Goal: Task Accomplishment & Management: Complete application form

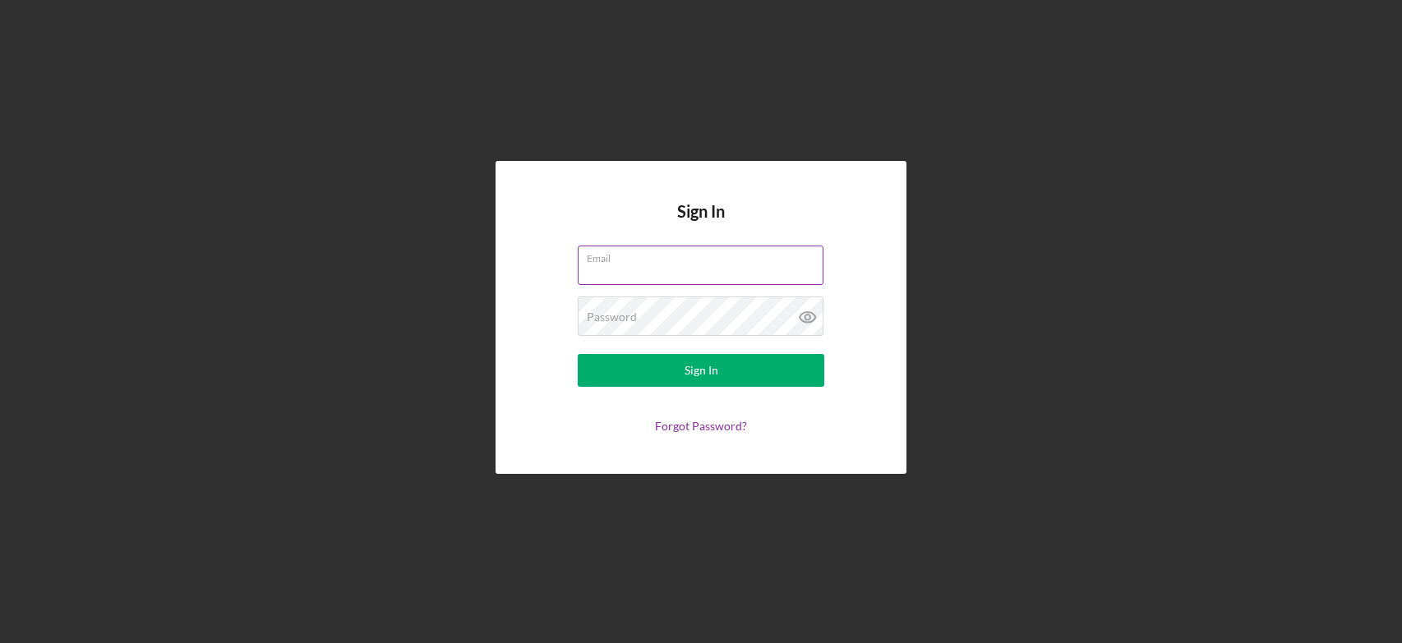
click at [670, 268] on input "Email" at bounding box center [701, 265] width 246 height 39
type input "v"
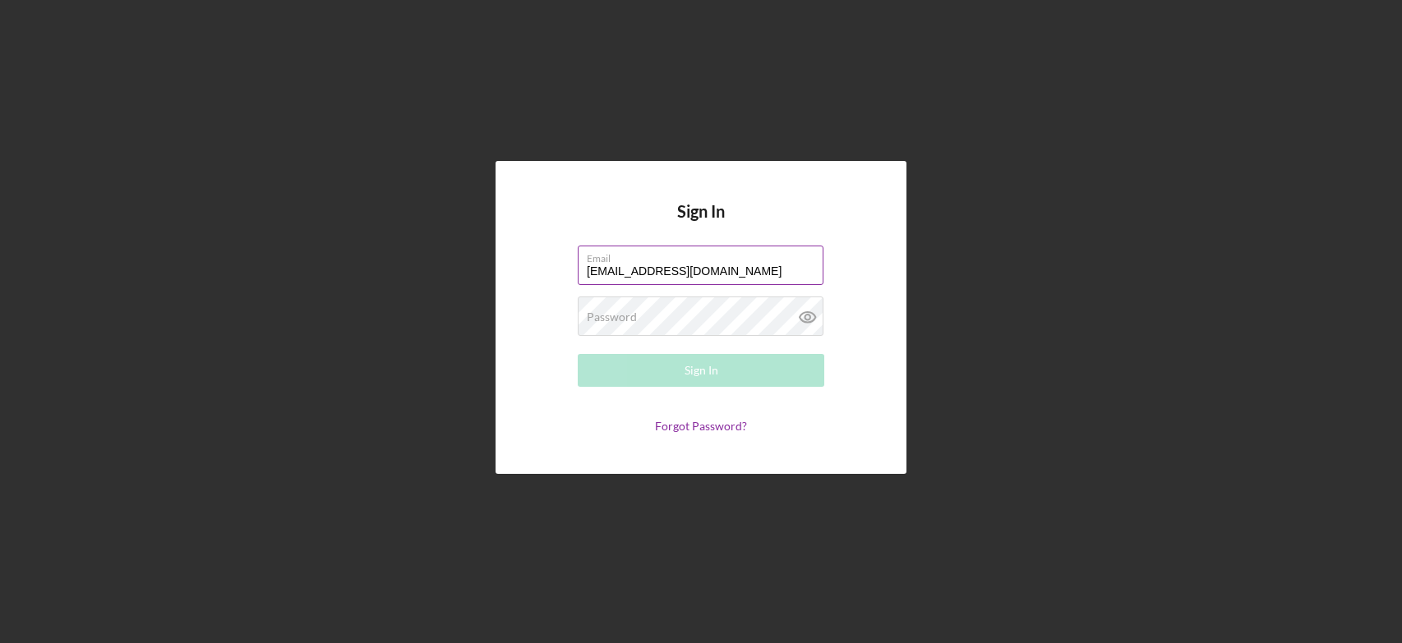
type input "[EMAIL_ADDRESS][DOMAIN_NAME]"
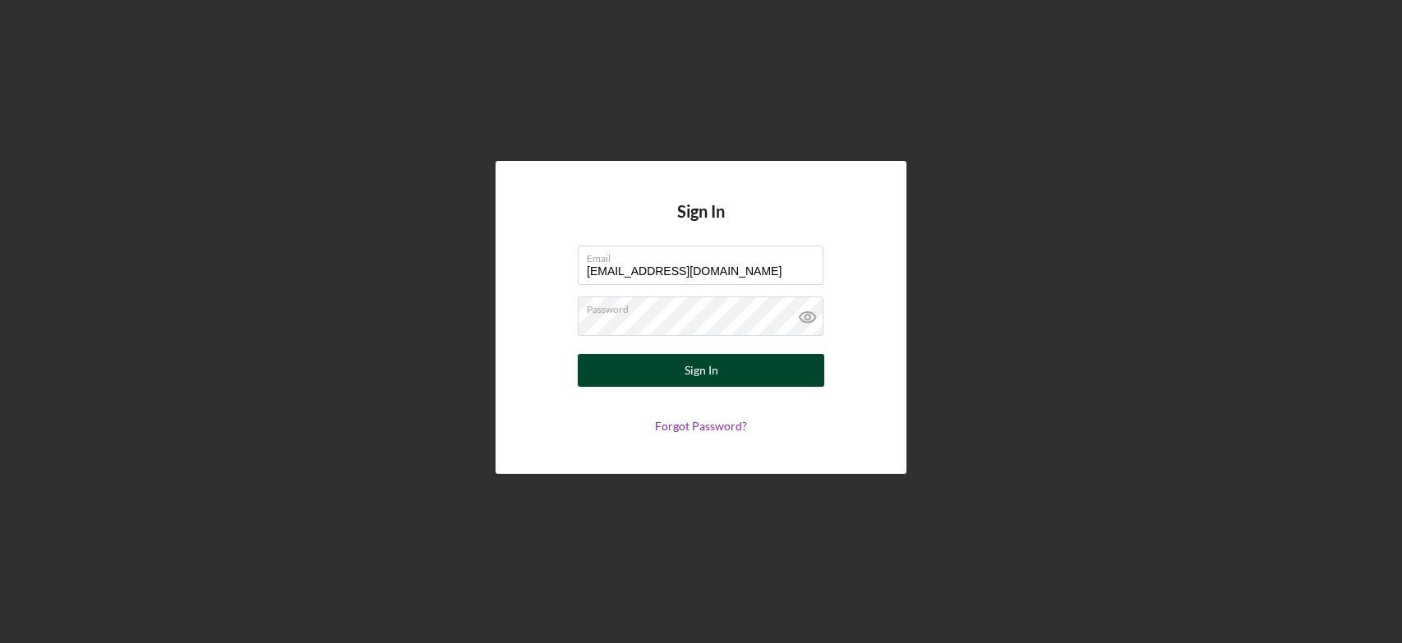
click at [775, 357] on button "Sign In" at bounding box center [701, 370] width 246 height 33
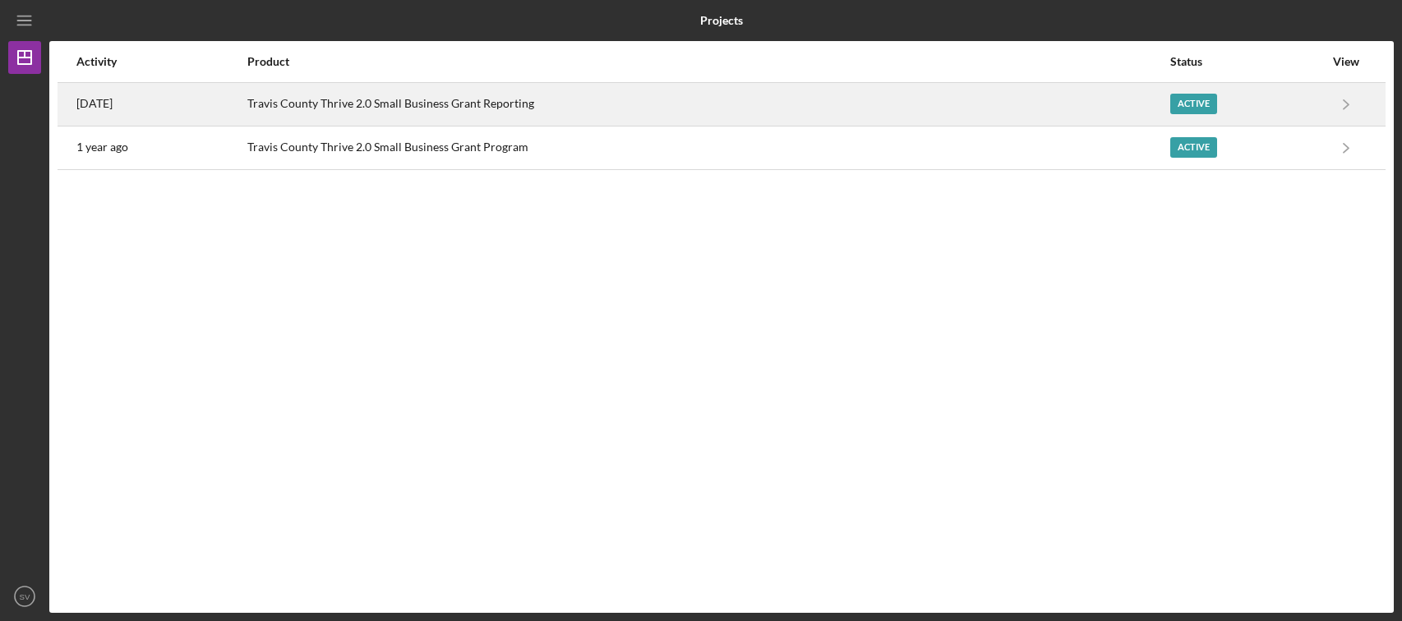
click at [1201, 105] on div "Active" at bounding box center [1193, 104] width 47 height 21
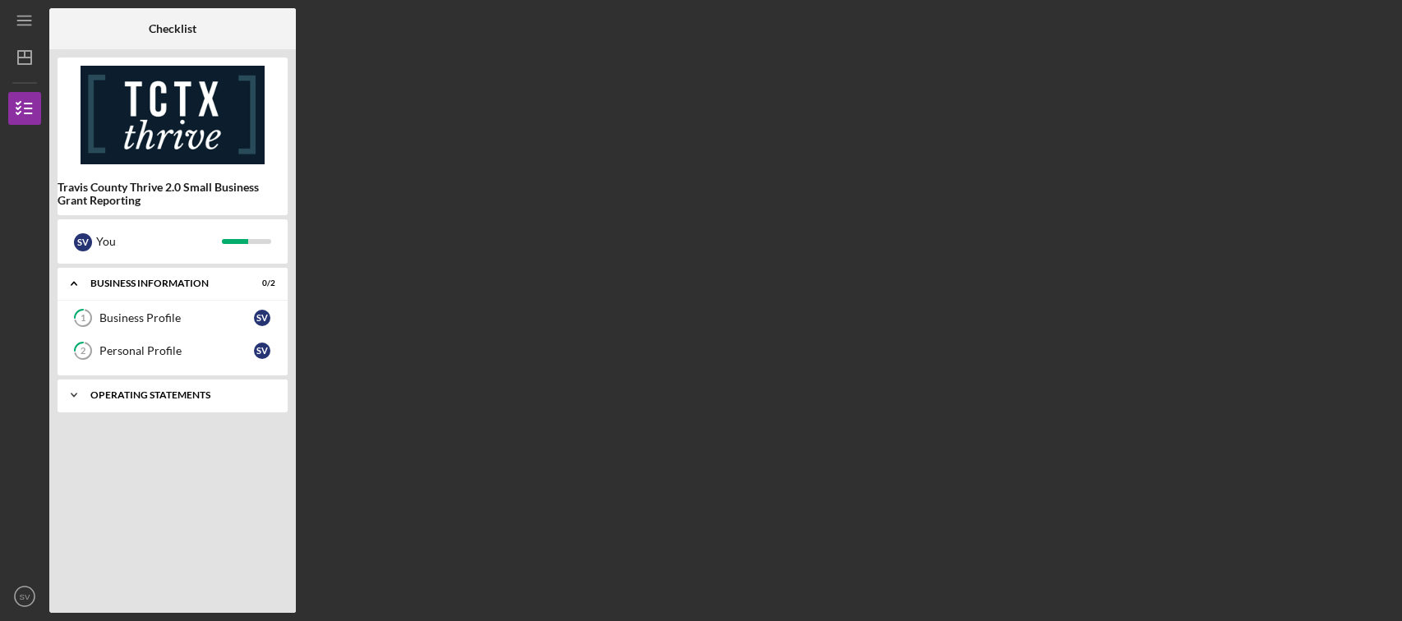
click at [177, 401] on div "Icon/Expander Operating Statements 8 / 13" at bounding box center [173, 395] width 230 height 33
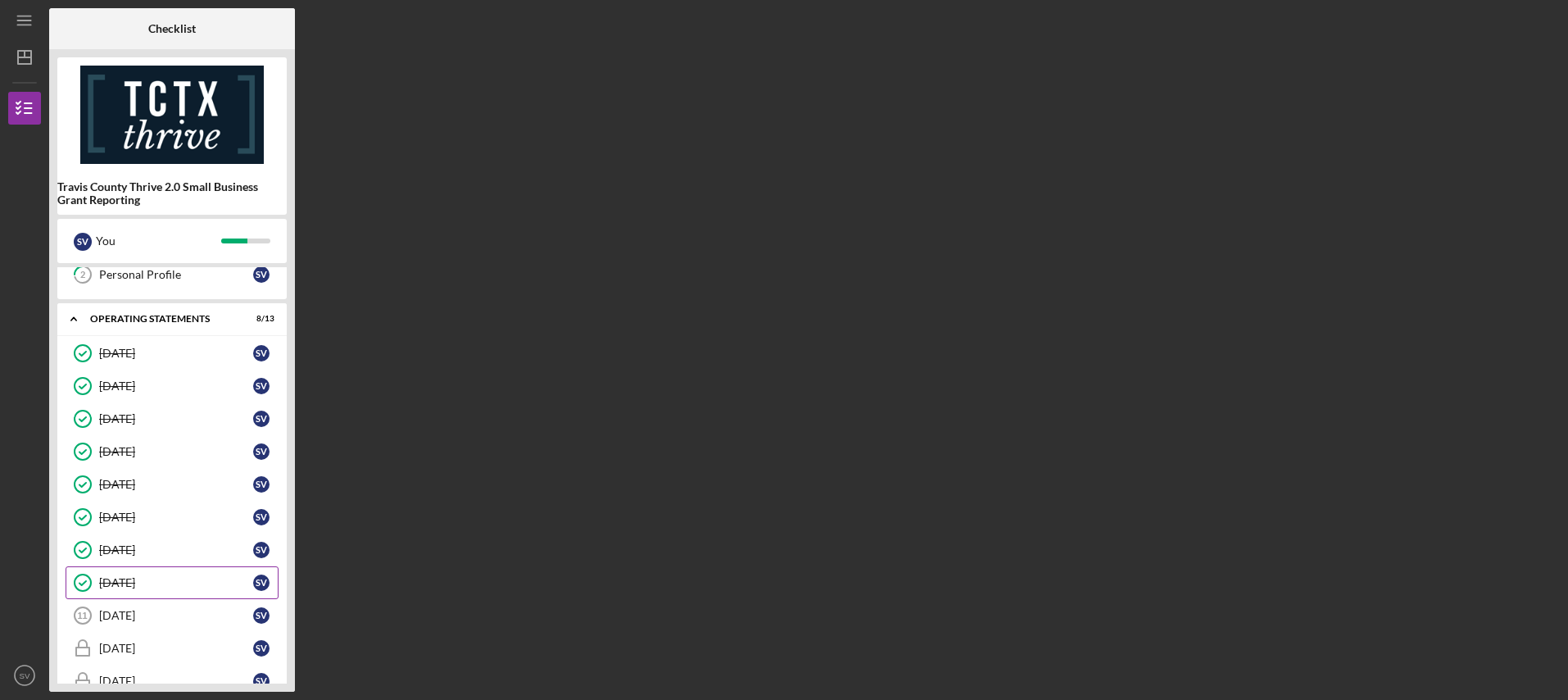
scroll to position [172, 0]
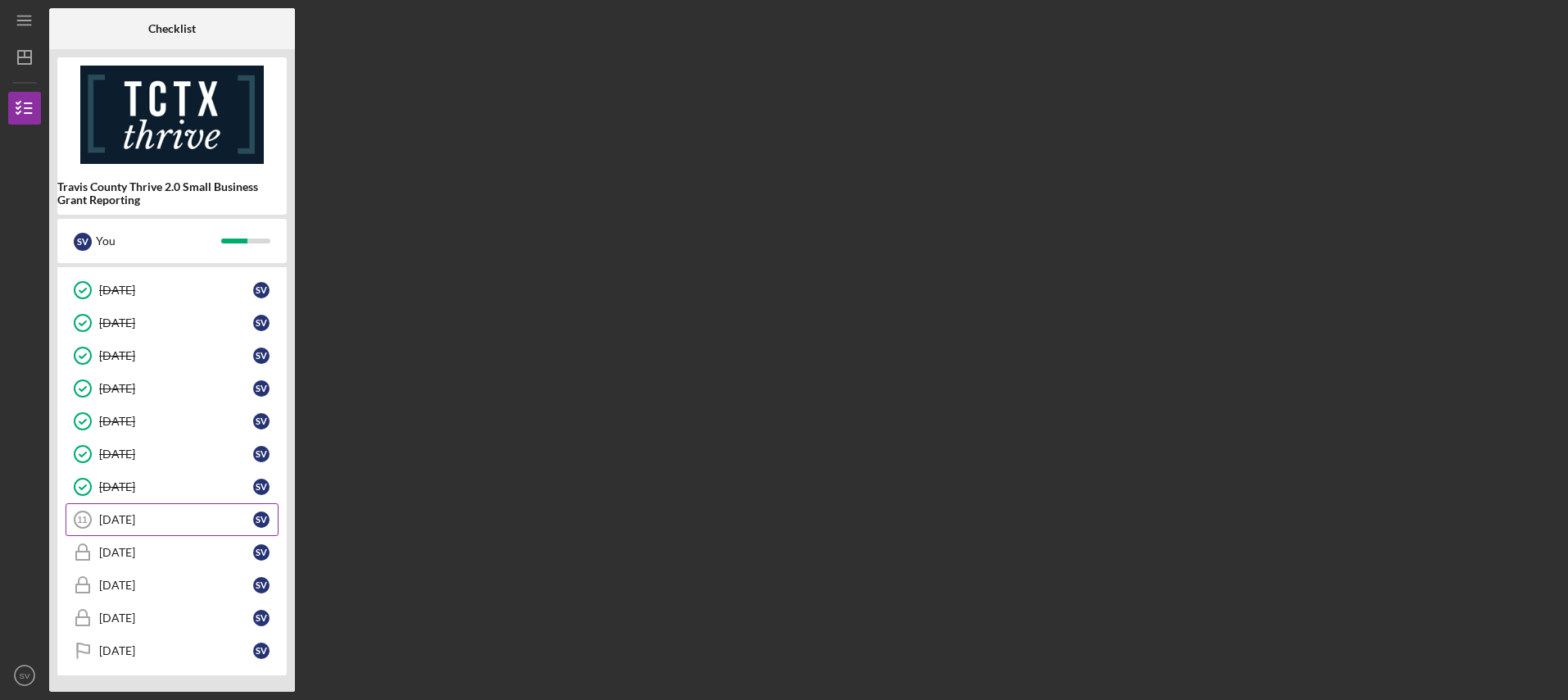
click at [139, 522] on div "[DATE]" at bounding box center [175, 519] width 154 height 13
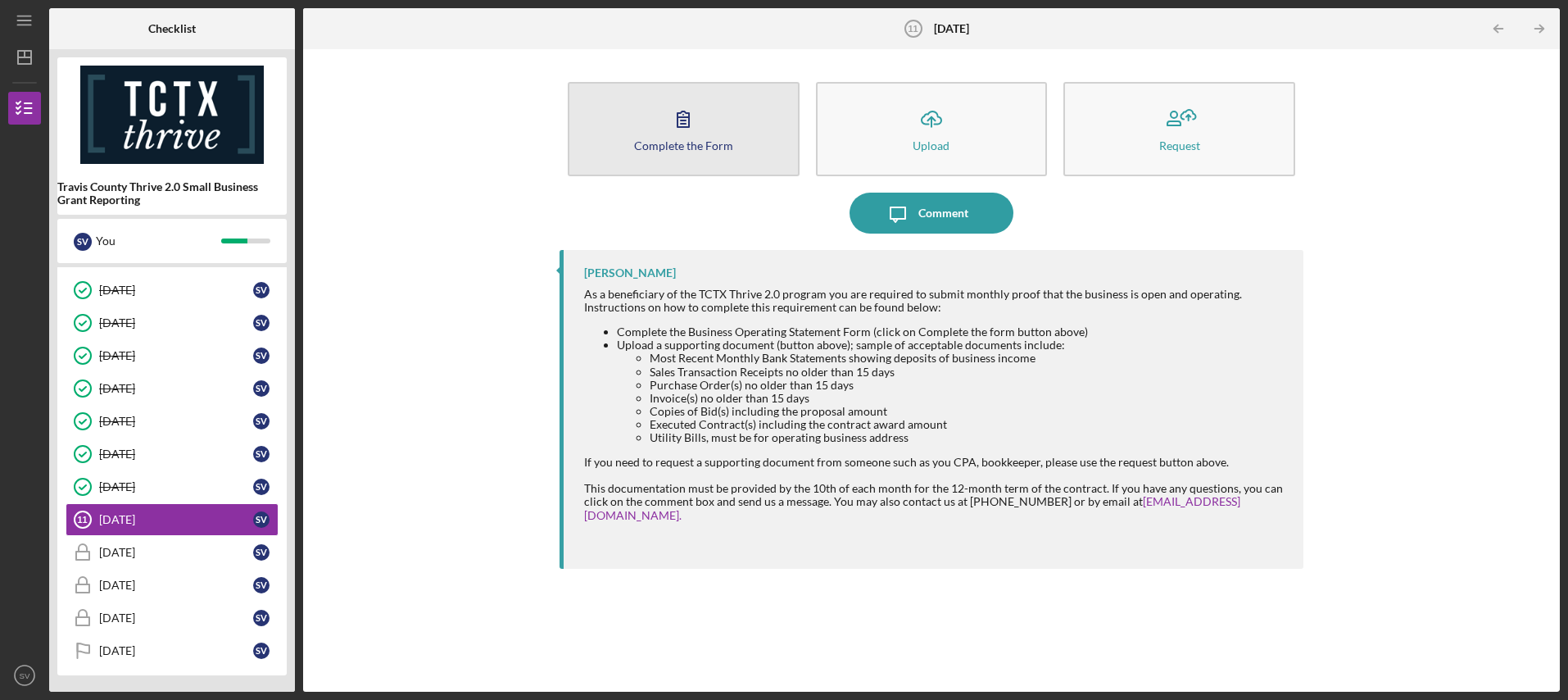
click at [728, 120] on button "Complete the Form Form" at bounding box center [683, 129] width 232 height 94
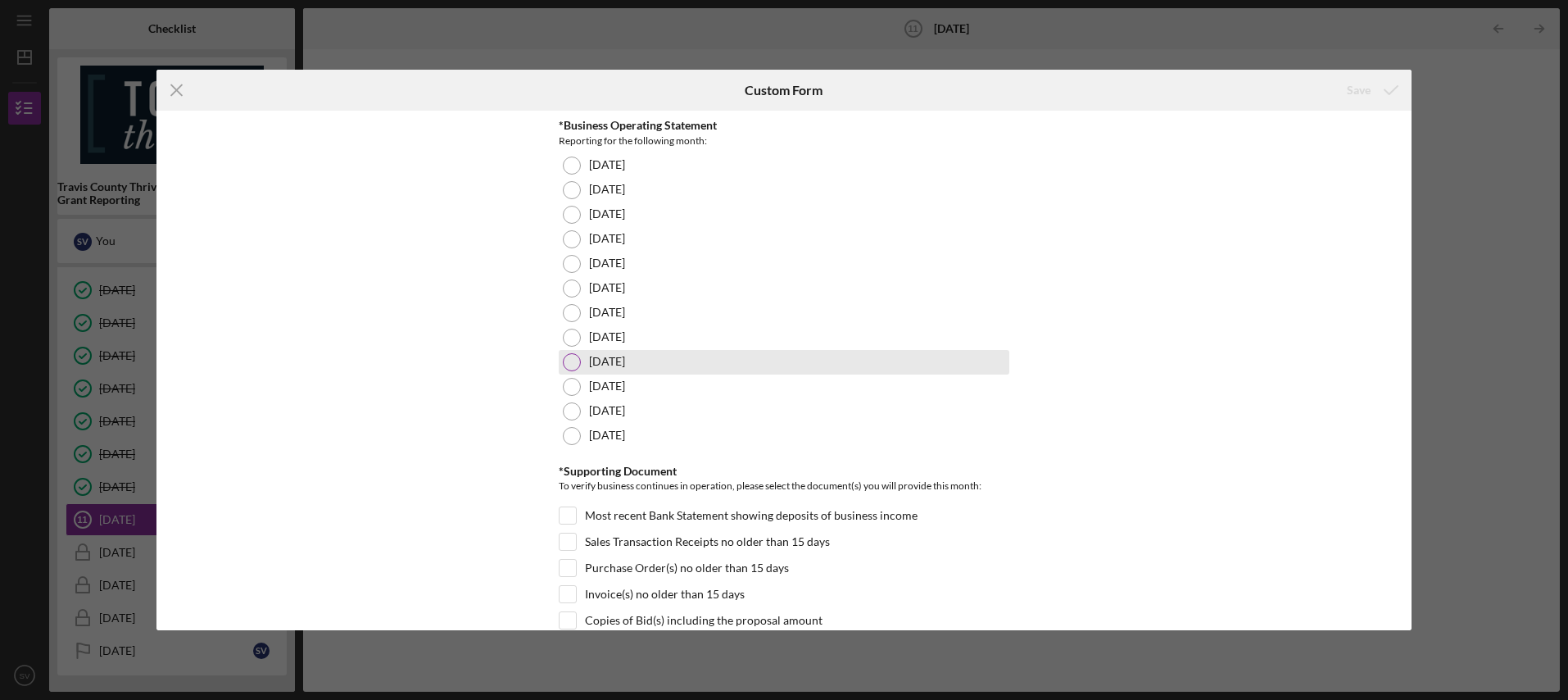
click at [571, 366] on div at bounding box center [571, 362] width 18 height 18
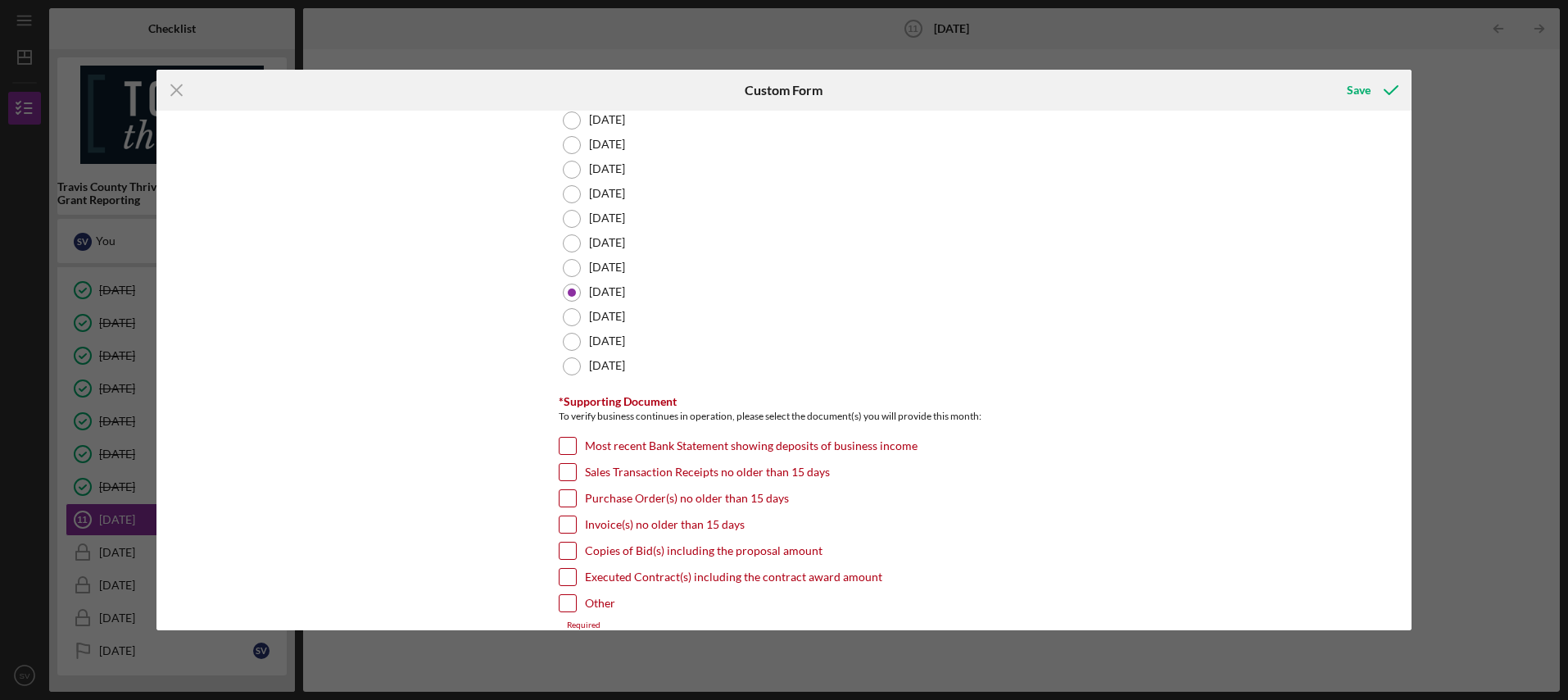
scroll to position [164, 0]
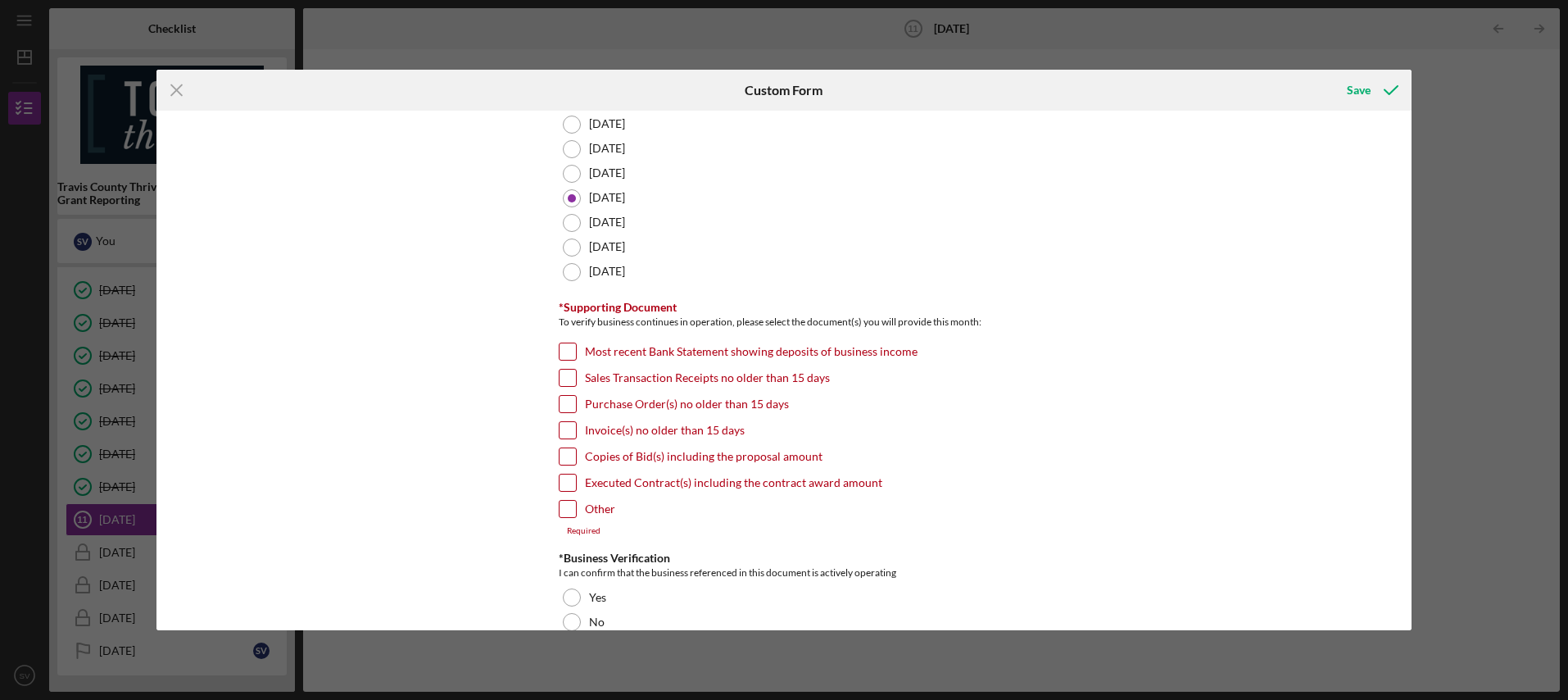
click at [564, 427] on input "Invoice(s) no older than 15 days" at bounding box center [567, 430] width 16 height 16
checkbox input "true"
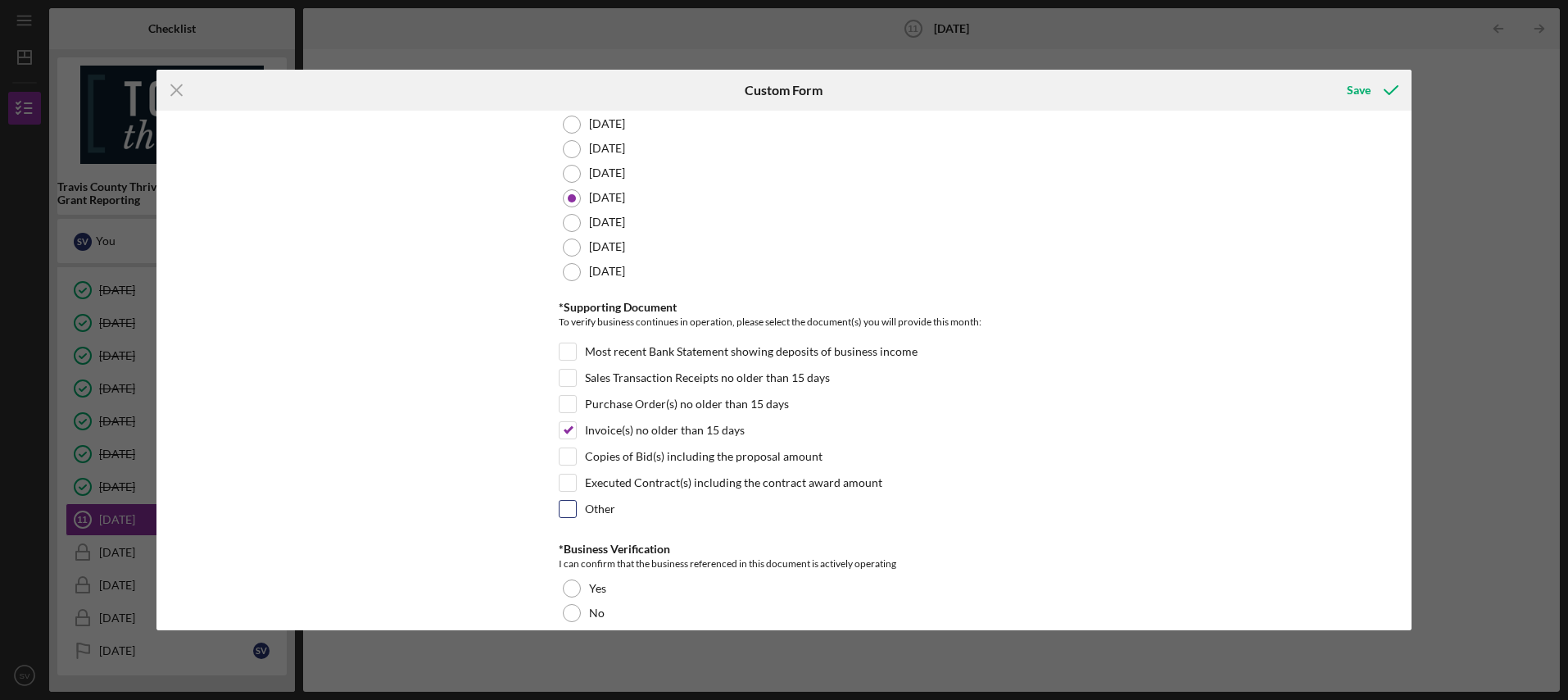
scroll to position [402, 0]
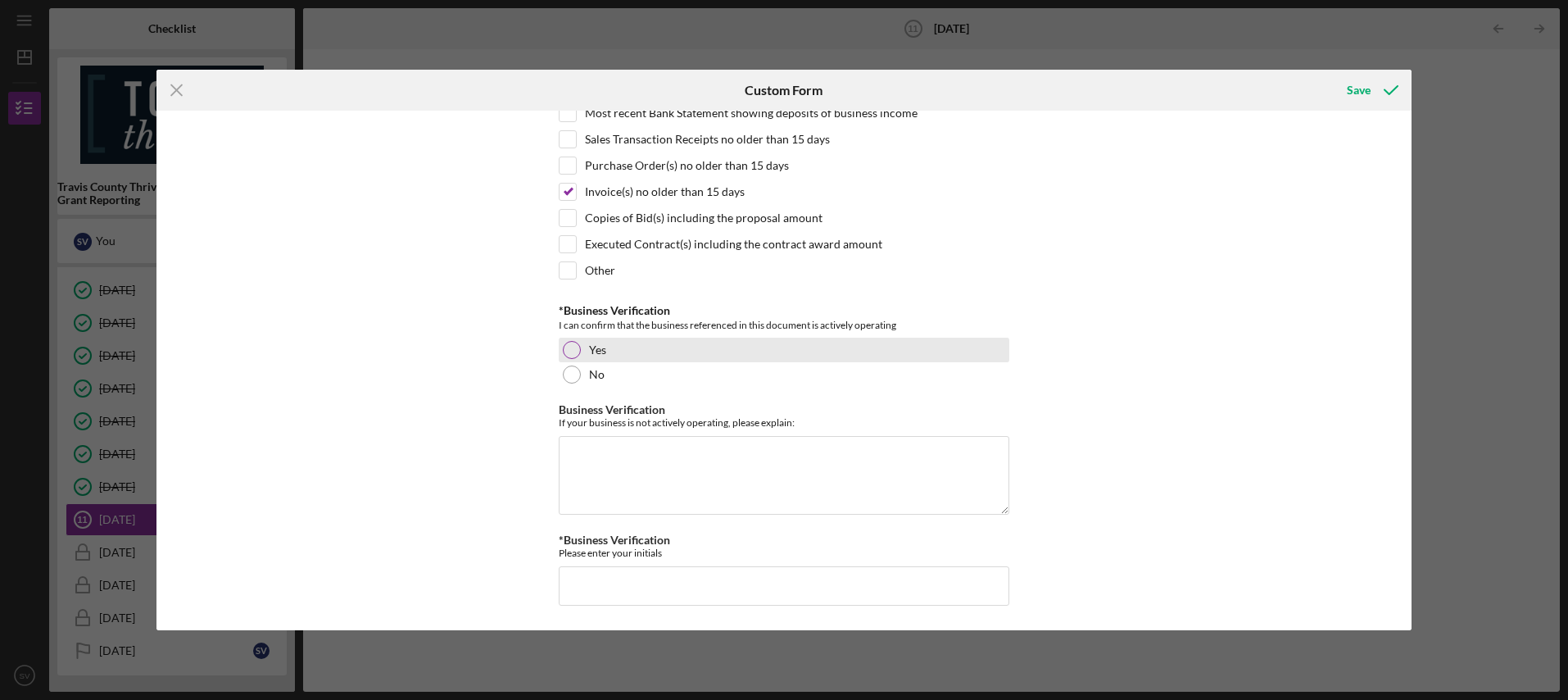
click at [562, 347] on div at bounding box center [571, 350] width 18 height 18
click at [745, 590] on input "*Business Verification" at bounding box center [784, 585] width 451 height 39
type input "mf"
click at [1356, 96] on div "Save" at bounding box center [1359, 90] width 24 height 33
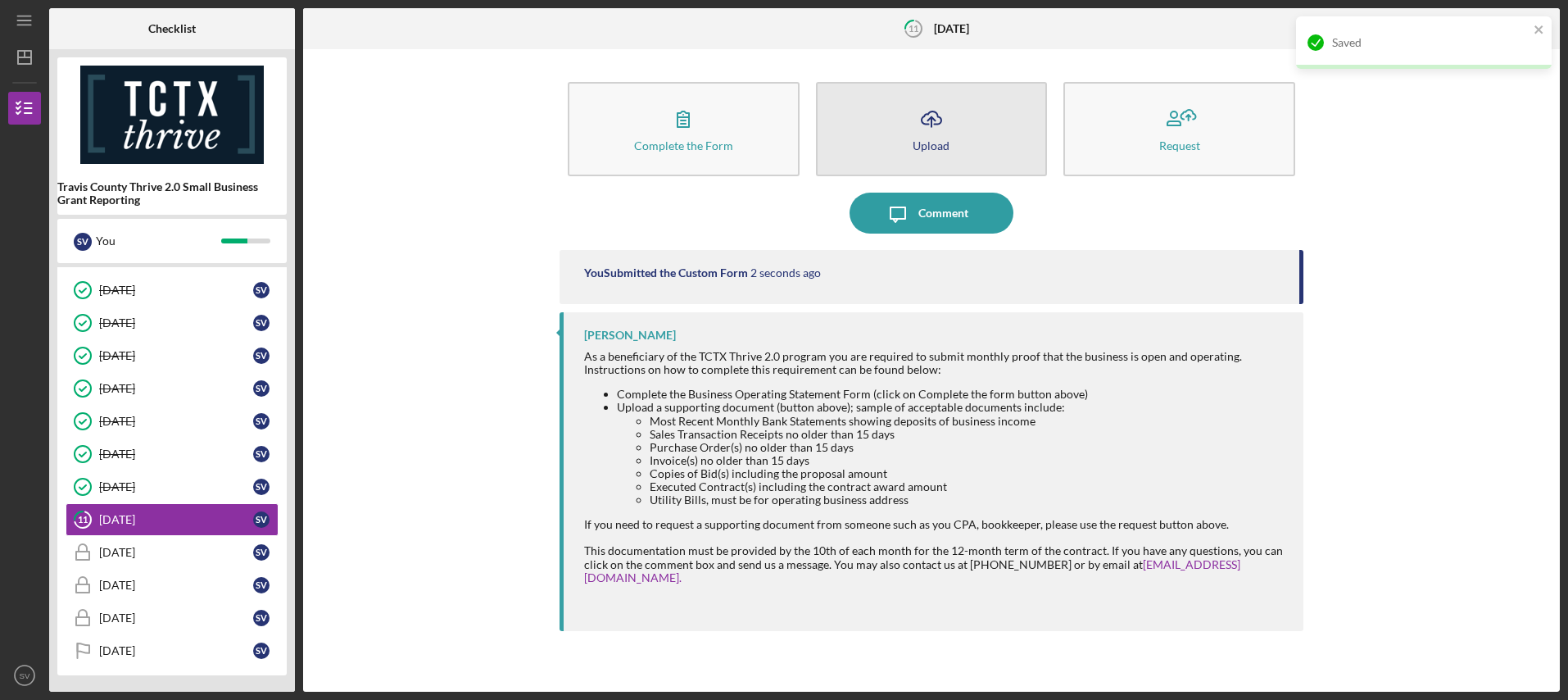
click at [936, 152] on button "Icon/Upload Upload" at bounding box center [931, 129] width 232 height 94
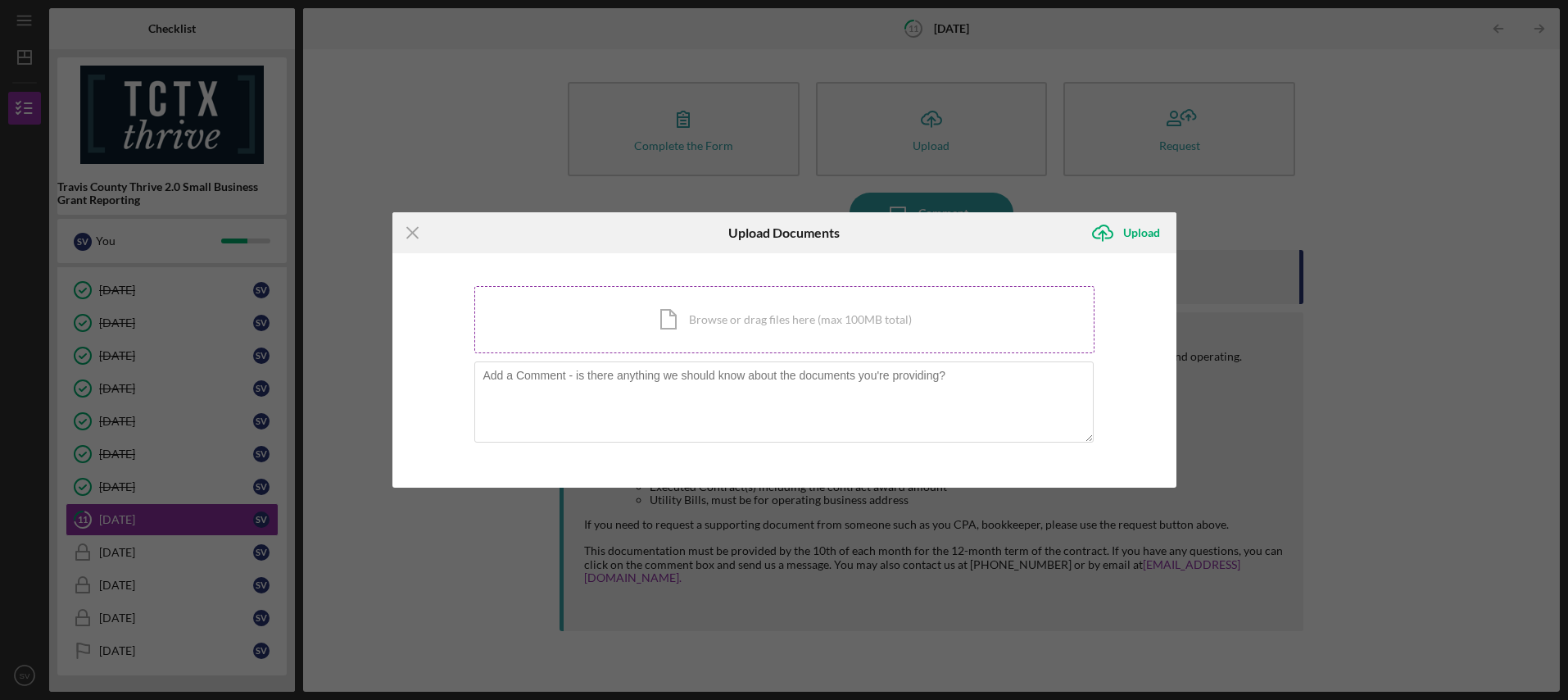
click at [728, 323] on div "Icon/Document Browse or drag files here (max 100MB total) Tap to choose files o…" at bounding box center [784, 319] width 620 height 67
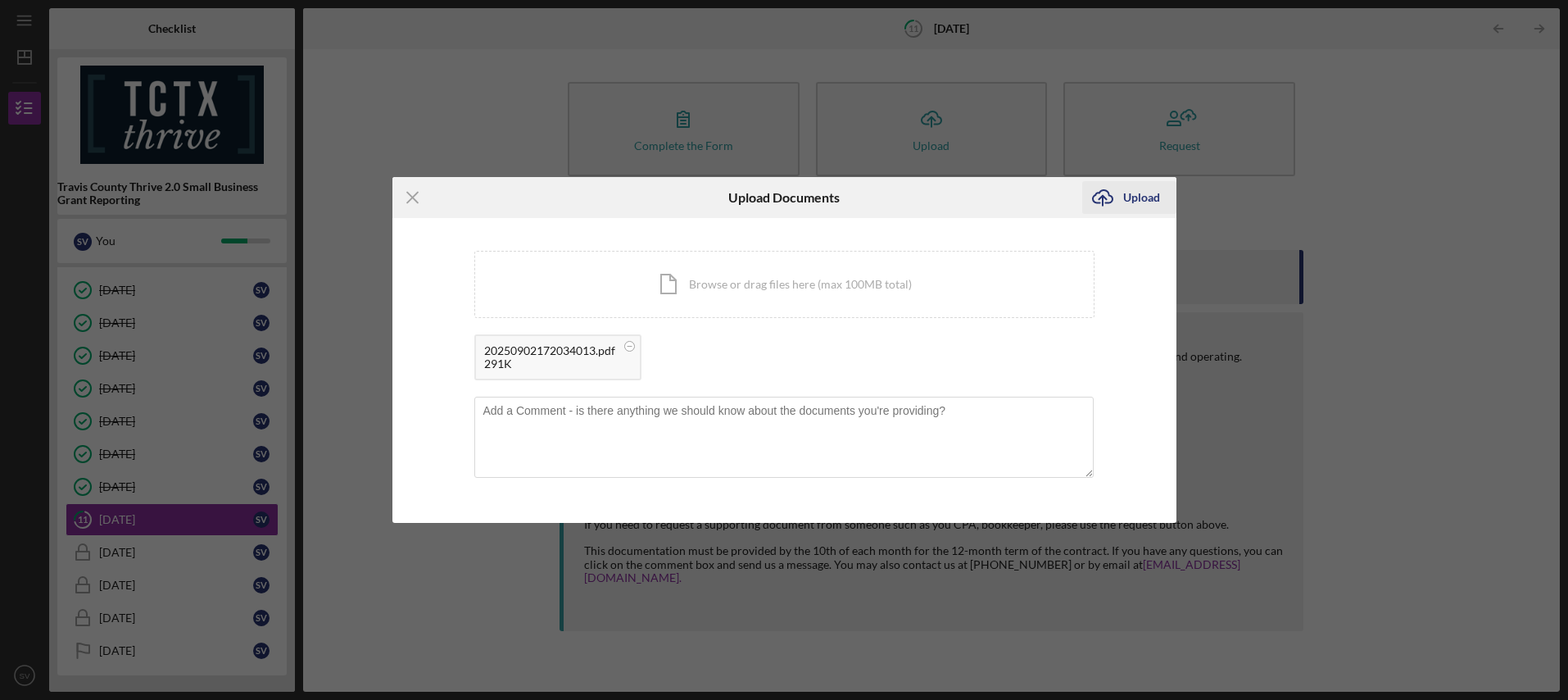
click at [1141, 195] on div "Upload" at bounding box center [1140, 197] width 37 height 33
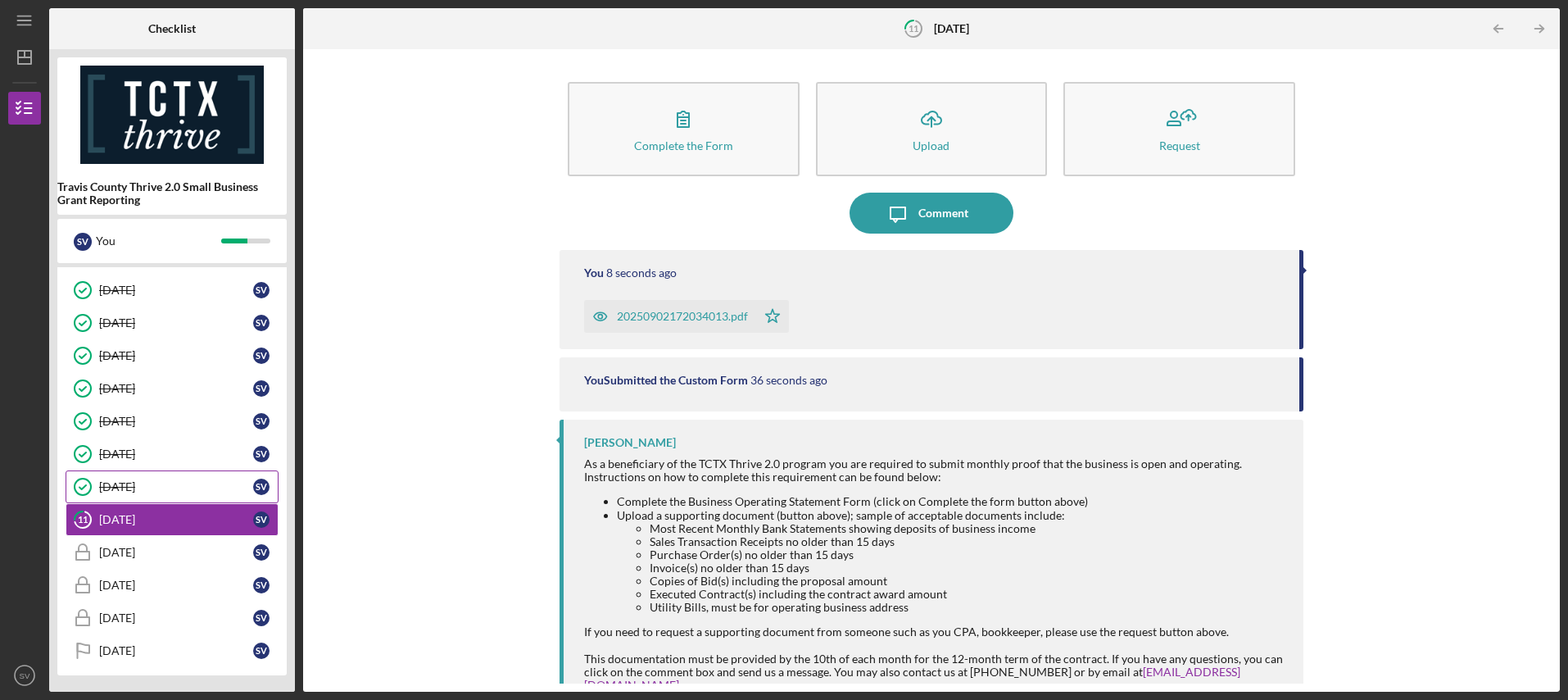
click at [129, 487] on div "[DATE]" at bounding box center [175, 486] width 154 height 13
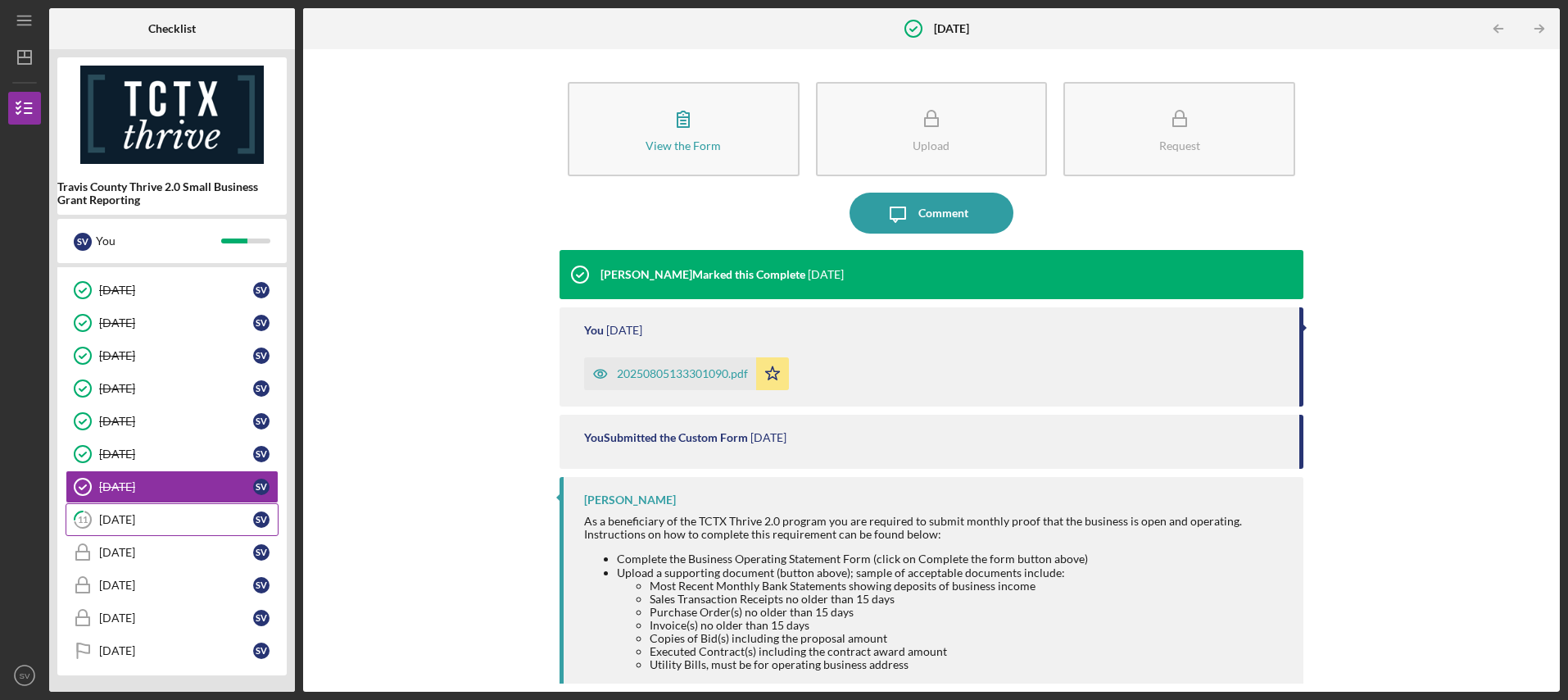
click at [119, 522] on div "[DATE]" at bounding box center [175, 519] width 154 height 13
